Goal: Information Seeking & Learning: Learn about a topic

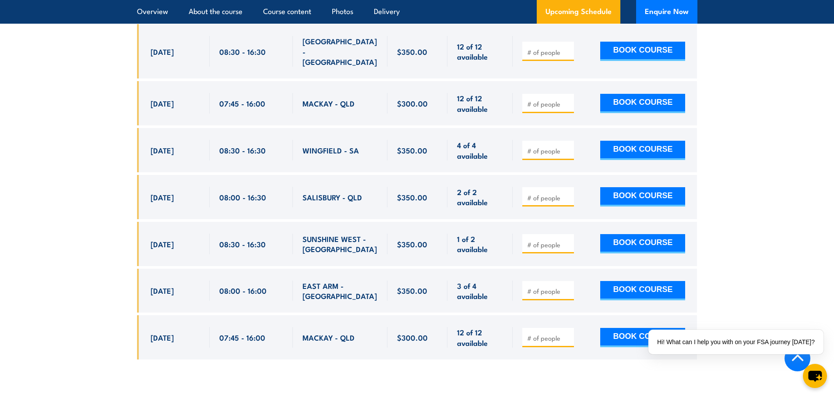
scroll to position [2978, 0]
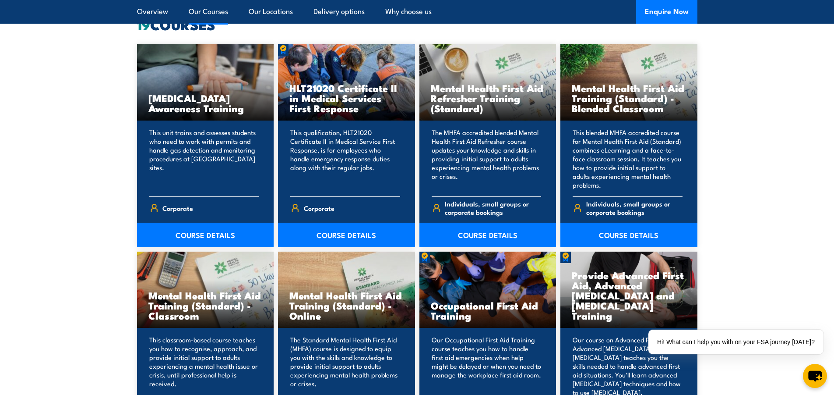
scroll to position [744, 0]
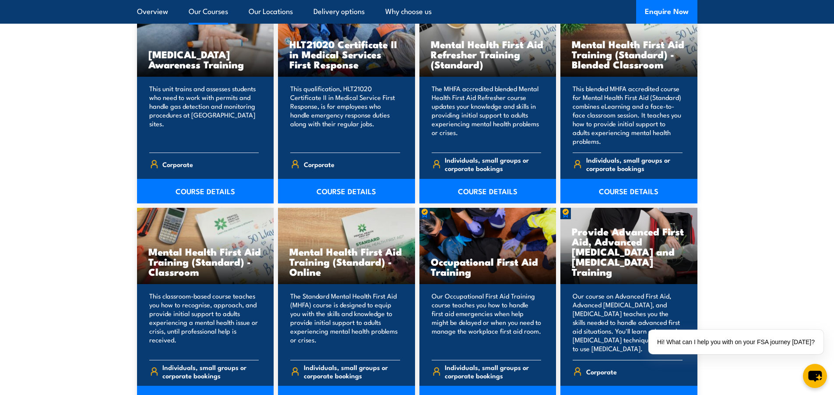
drag, startPoint x: 574, startPoint y: 232, endPoint x: 633, endPoint y: 274, distance: 72.2
click at [633, 274] on h3 "Provide Advanced First Aid, Advanced Resuscitation and Oxygen Therapy Training" at bounding box center [629, 251] width 114 height 50
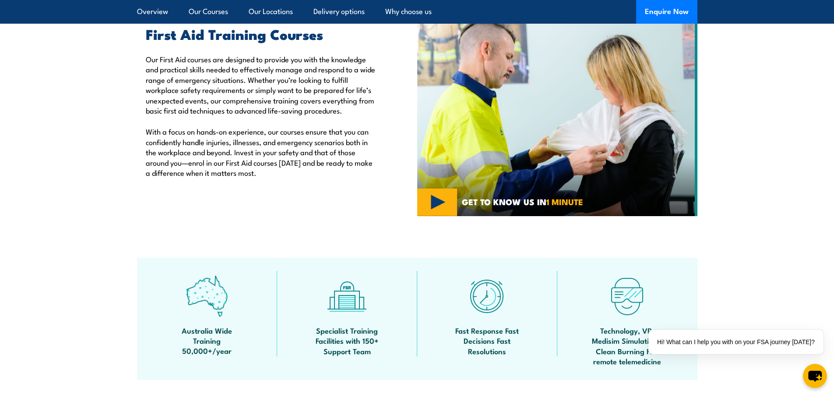
scroll to position [0, 0]
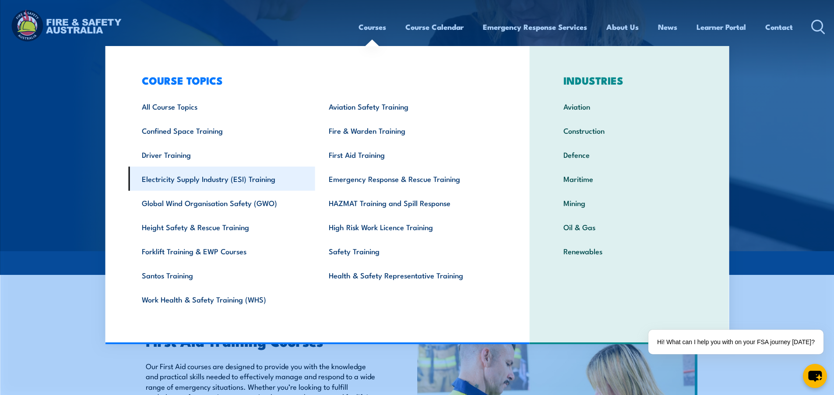
click at [190, 181] on link "Electricity Supply Industry (ESI) Training" at bounding box center [221, 178] width 187 height 24
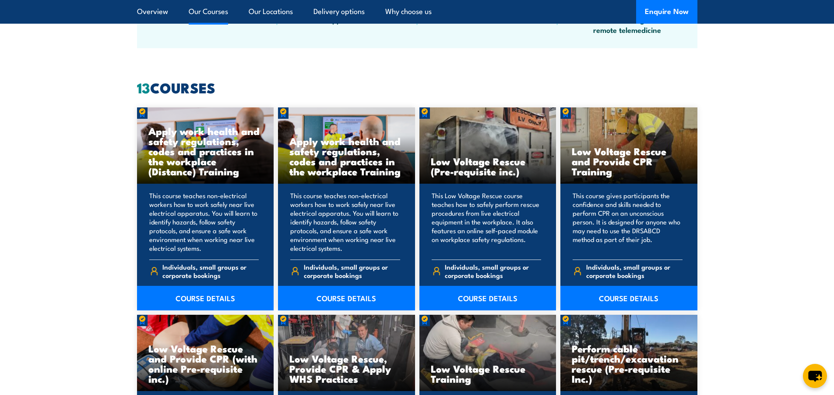
scroll to position [657, 0]
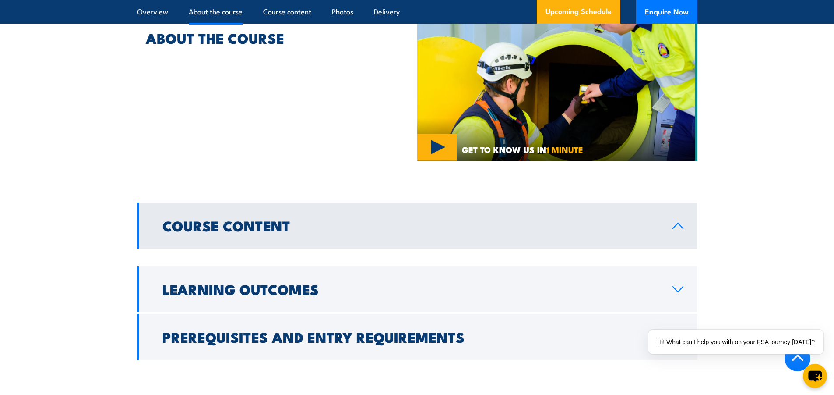
scroll to position [613, 0]
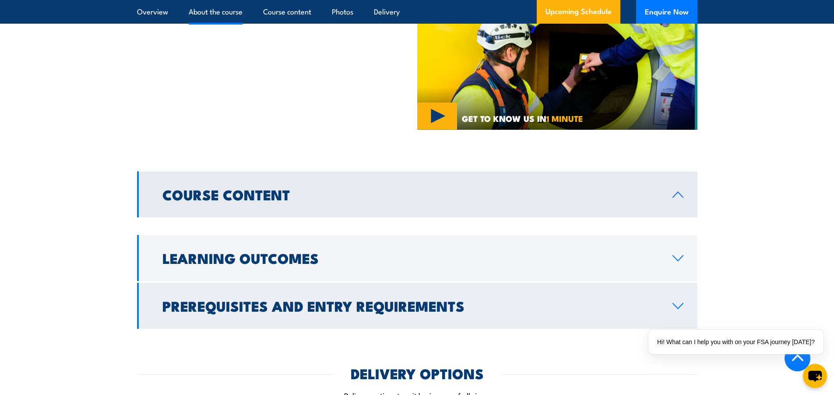
click at [677, 307] on icon at bounding box center [678, 305] width 10 height 5
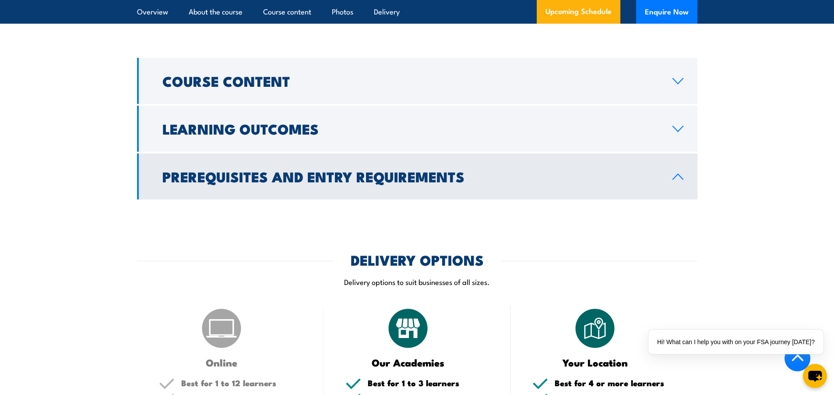
scroll to position [701, 0]
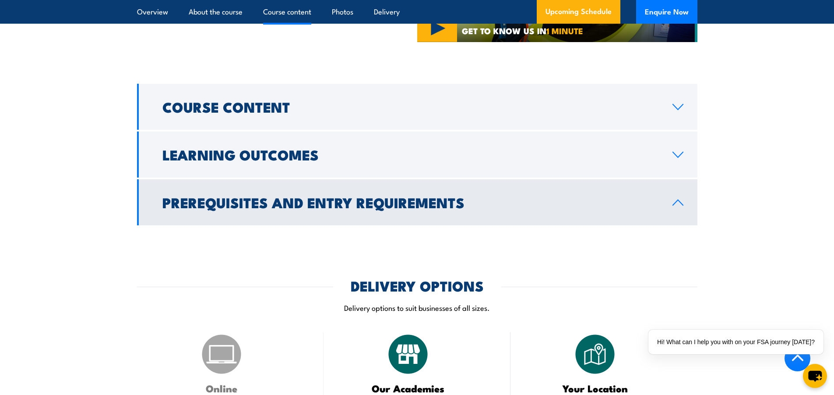
click at [673, 204] on icon at bounding box center [678, 202] width 12 height 7
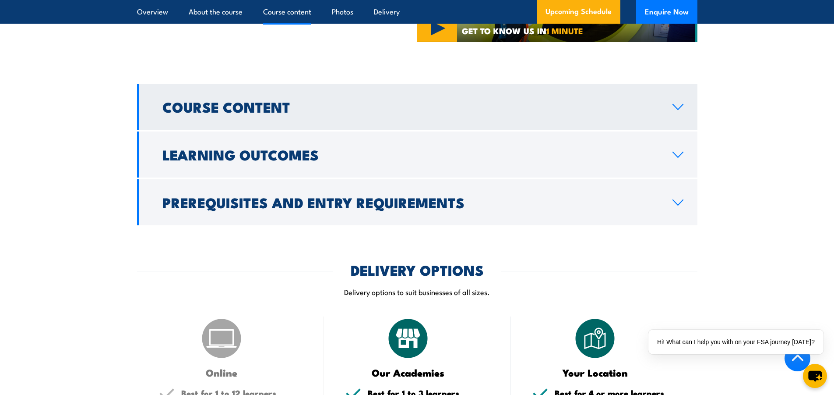
click at [675, 99] on link "Course Content" at bounding box center [417, 107] width 561 height 46
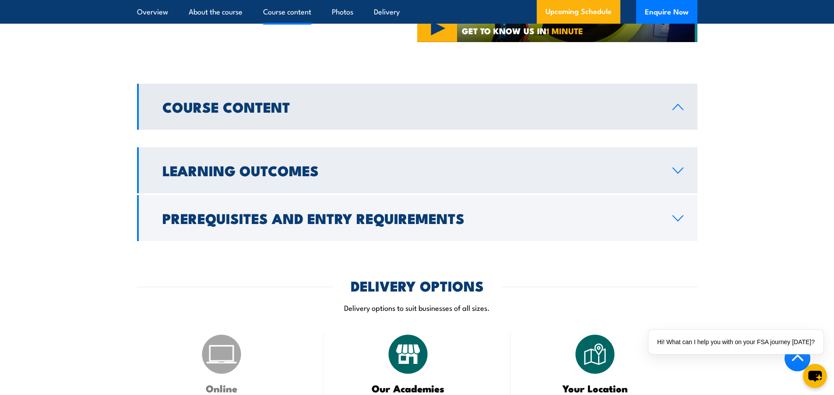
click at [681, 170] on icon at bounding box center [678, 170] width 10 height 5
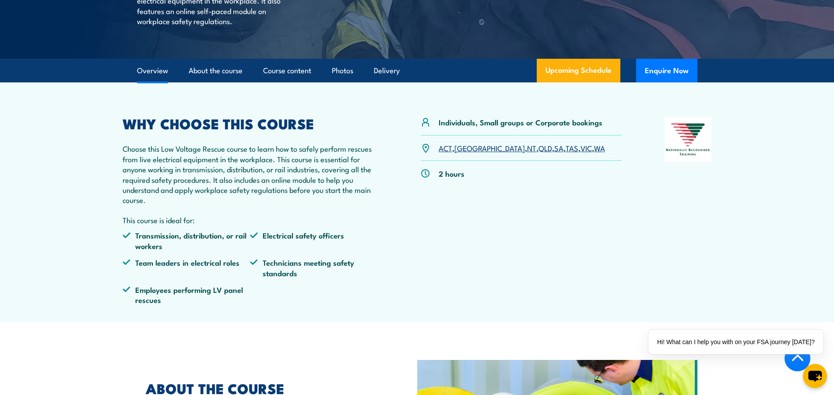
scroll to position [175, 0]
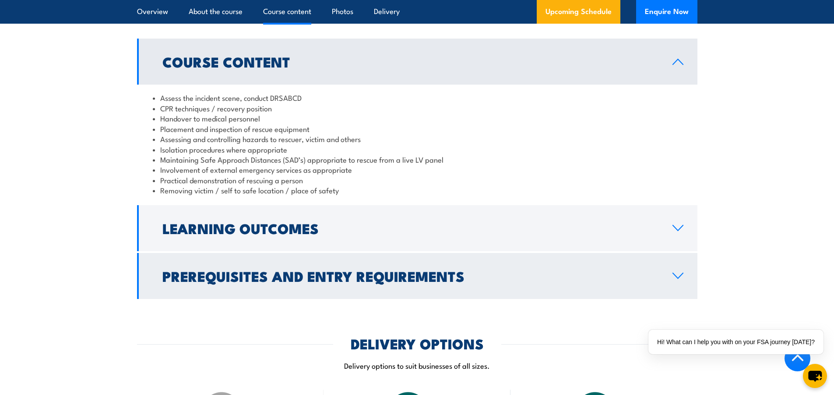
scroll to position [876, 0]
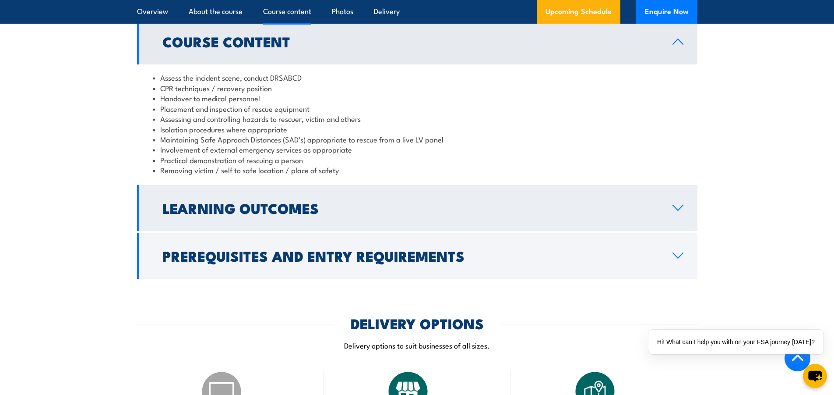
click at [679, 204] on icon at bounding box center [678, 207] width 12 height 7
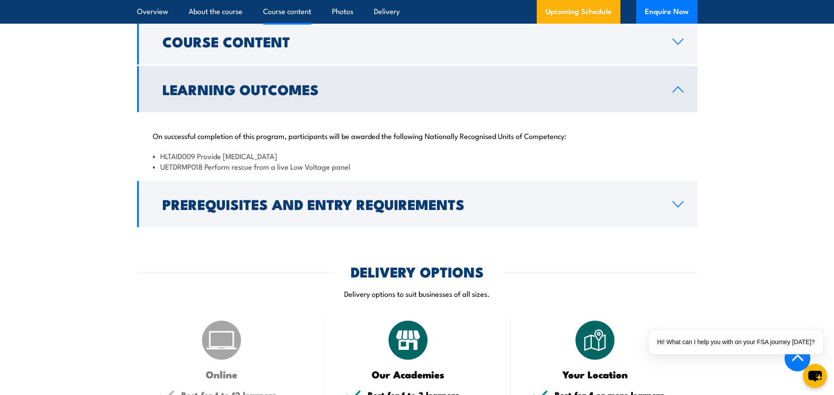
click at [679, 201] on icon at bounding box center [678, 203] width 10 height 5
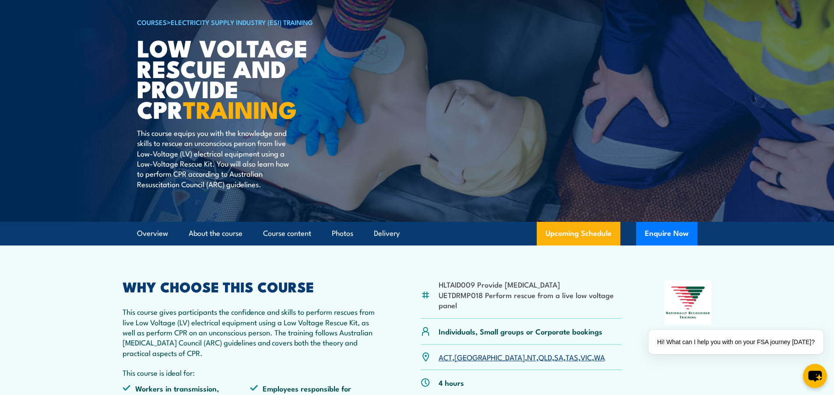
scroll to position [44, 0]
